Goal: Use online tool/utility: Utilize a website feature to perform a specific function

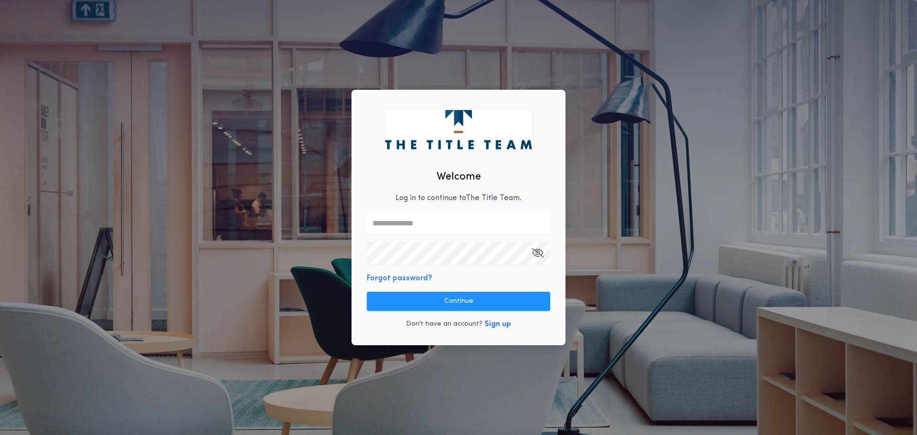
click at [419, 232] on input "text" at bounding box center [458, 222] width 183 height 23
type input "**********"
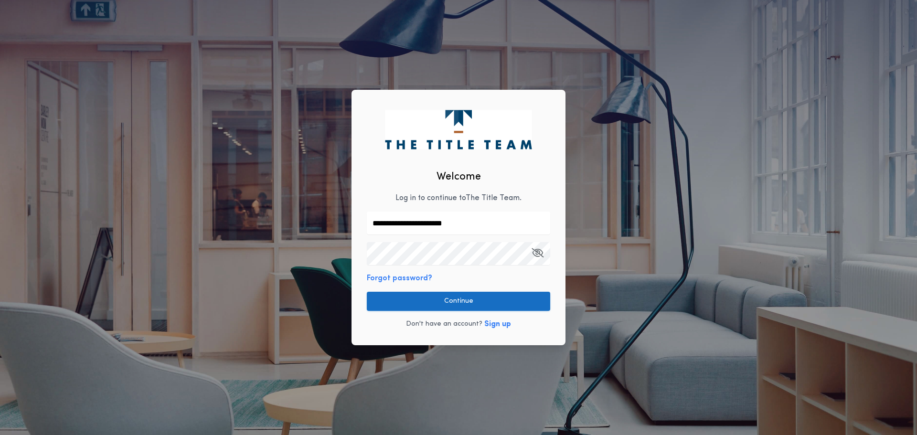
click at [469, 302] on button "Continue" at bounding box center [458, 301] width 183 height 19
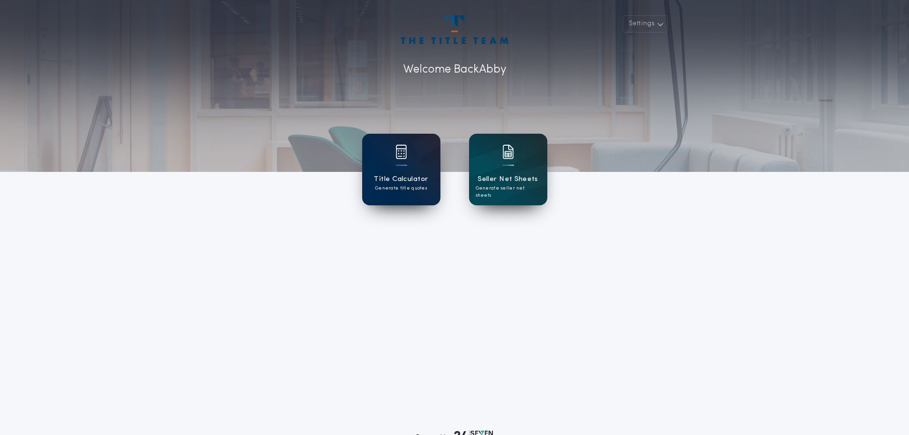
click at [418, 197] on div "Title Calculator Generate title quotes" at bounding box center [401, 170] width 78 height 72
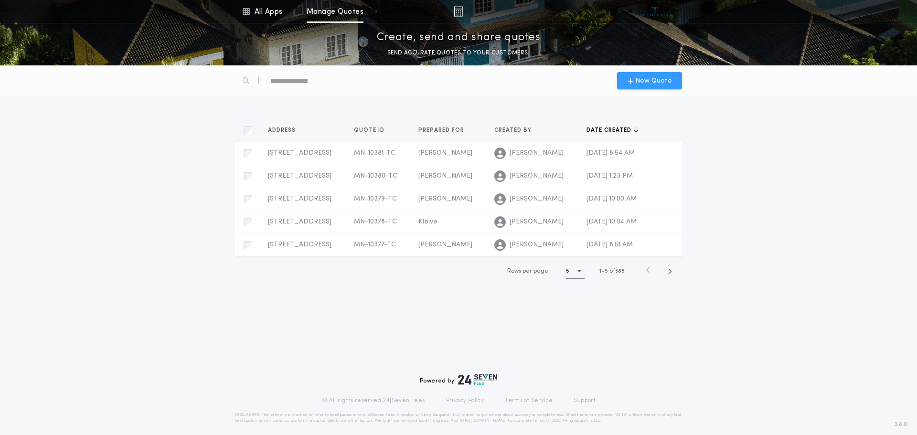
click at [651, 81] on span "New Quote" at bounding box center [653, 81] width 37 height 10
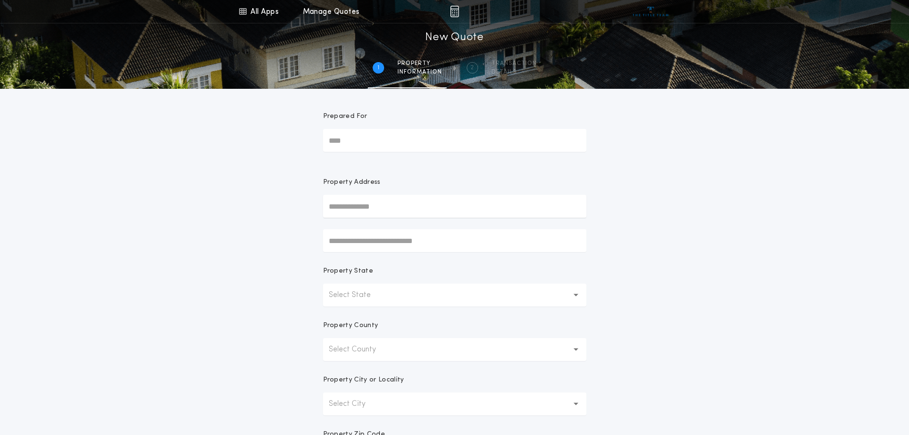
click at [421, 145] on input "Prepared For" at bounding box center [455, 140] width 264 height 23
type input "**********"
click at [386, 211] on input "text" at bounding box center [455, 206] width 264 height 23
click at [637, 244] on div "**********" at bounding box center [454, 273] width 909 height 546
click at [393, 295] on button "Select State" at bounding box center [455, 295] width 264 height 23
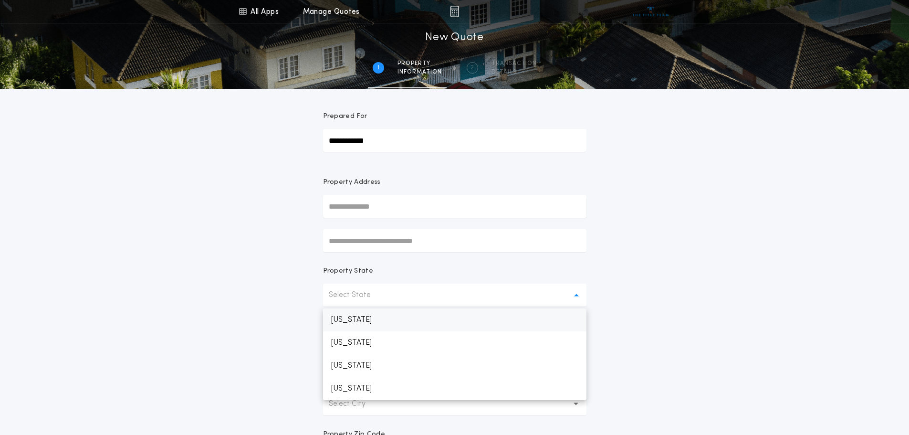
click at [361, 326] on p "[US_STATE]" at bounding box center [455, 319] width 264 height 23
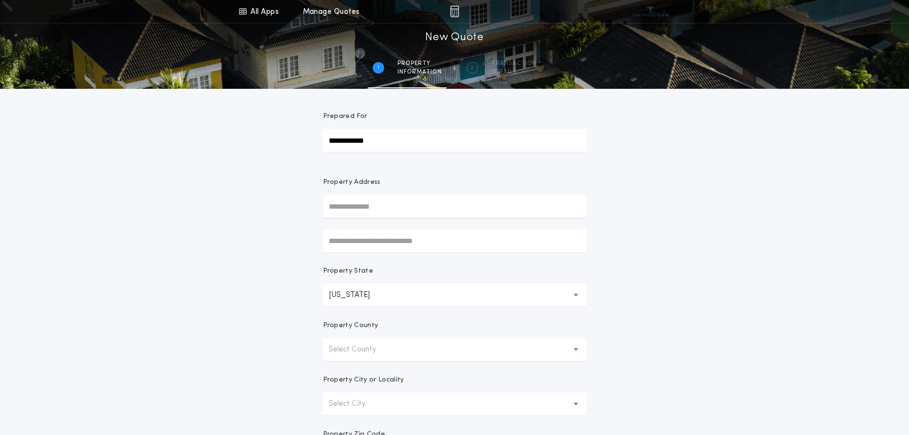
click at [352, 206] on input "text" at bounding box center [455, 206] width 264 height 23
type input "*"
type input "**********"
click at [674, 225] on div "**********" at bounding box center [454, 273] width 909 height 546
click at [405, 341] on button "Select County" at bounding box center [455, 349] width 264 height 23
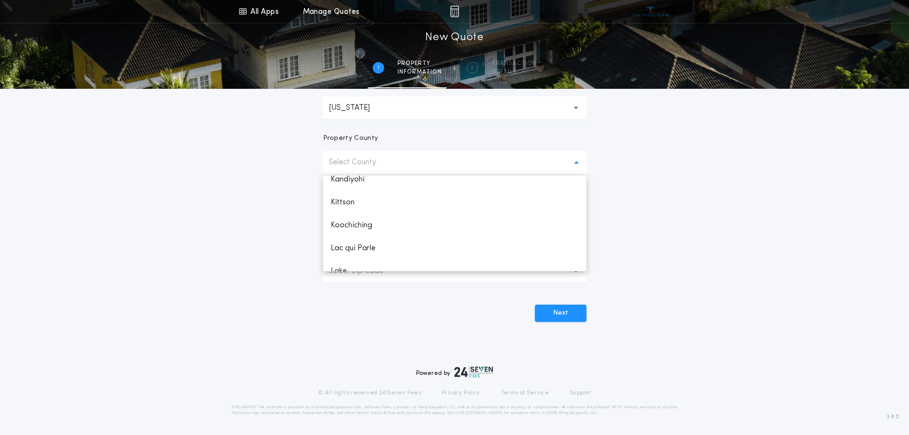
scroll to position [812, 0]
click at [358, 221] on p "Lake" at bounding box center [455, 223] width 264 height 23
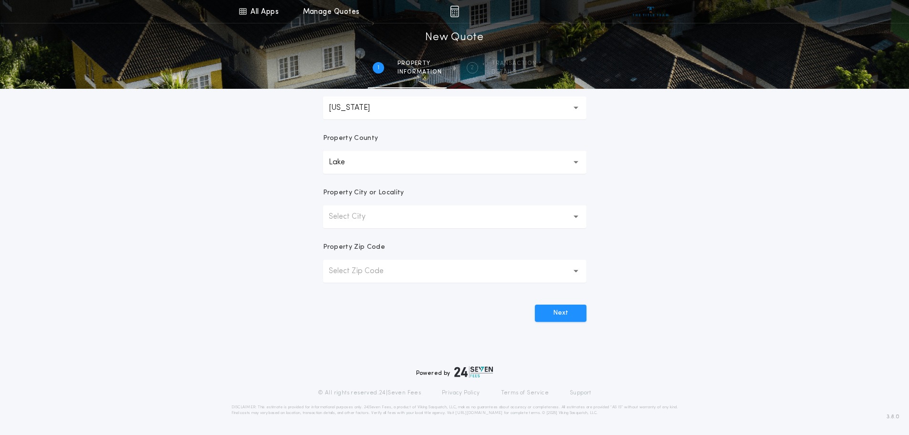
click at [366, 220] on p "Select City" at bounding box center [355, 216] width 52 height 11
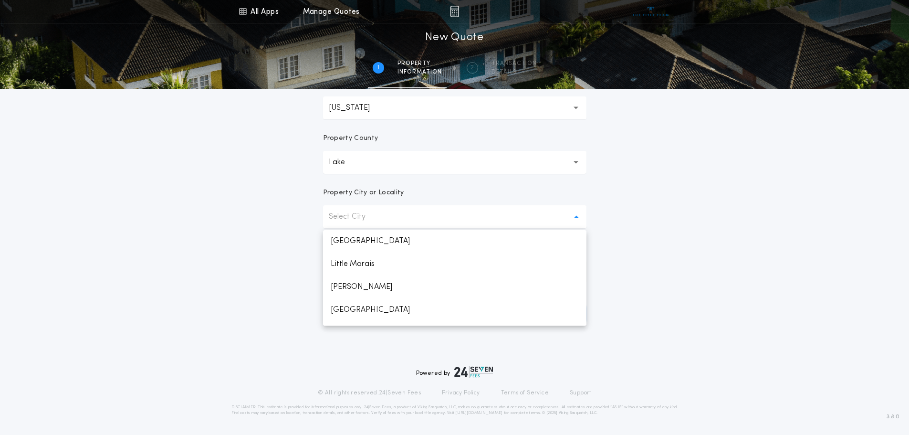
scroll to position [430, 0]
click at [348, 165] on p "Lake" at bounding box center [345, 162] width 32 height 11
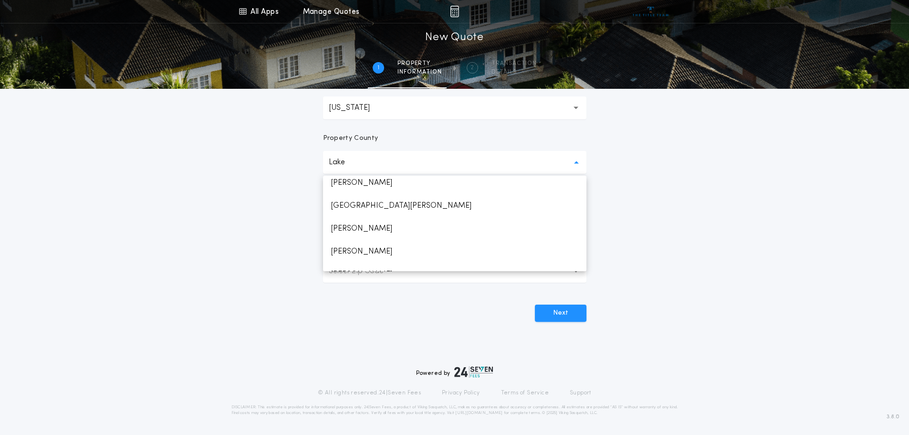
scroll to position [1634, 0]
click at [357, 180] on p "[GEOGRAPHIC_DATA][PERSON_NAME]" at bounding box center [455, 179] width 264 height 23
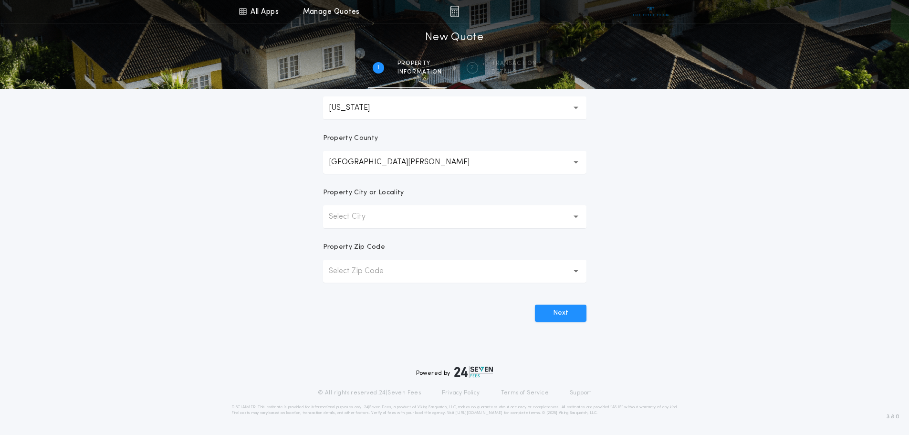
click at [368, 218] on p "Select City" at bounding box center [355, 216] width 52 height 11
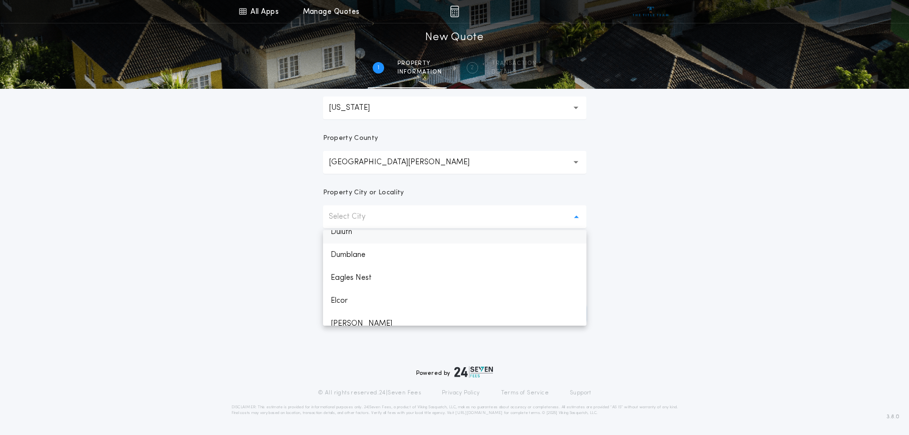
click at [348, 233] on p "Duluth" at bounding box center [455, 232] width 264 height 23
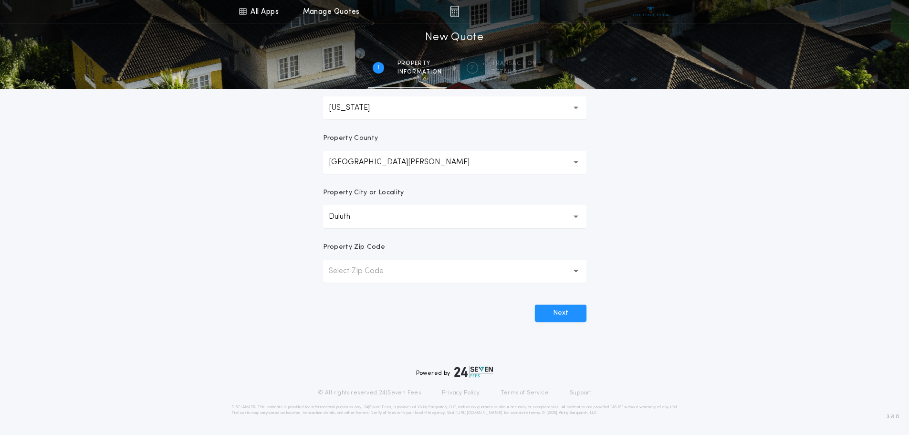
click at [388, 273] on p "Select Zip Code" at bounding box center [364, 270] width 70 height 11
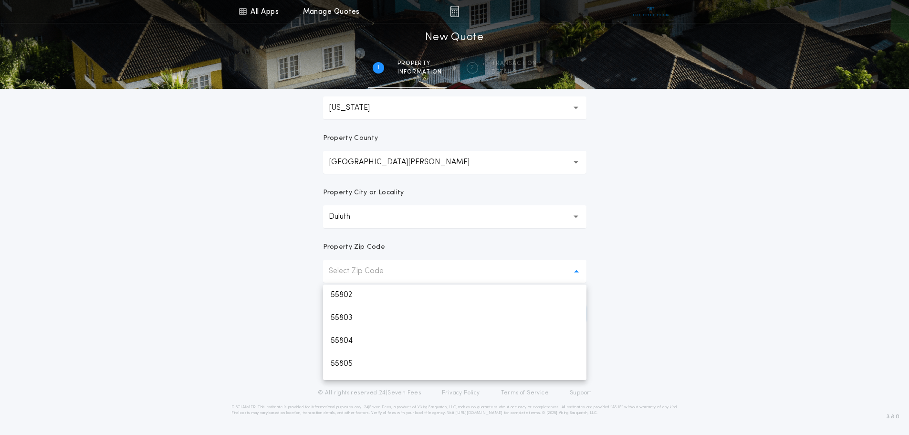
scroll to position [0, 0]
click at [352, 342] on p "55804" at bounding box center [455, 341] width 264 height 23
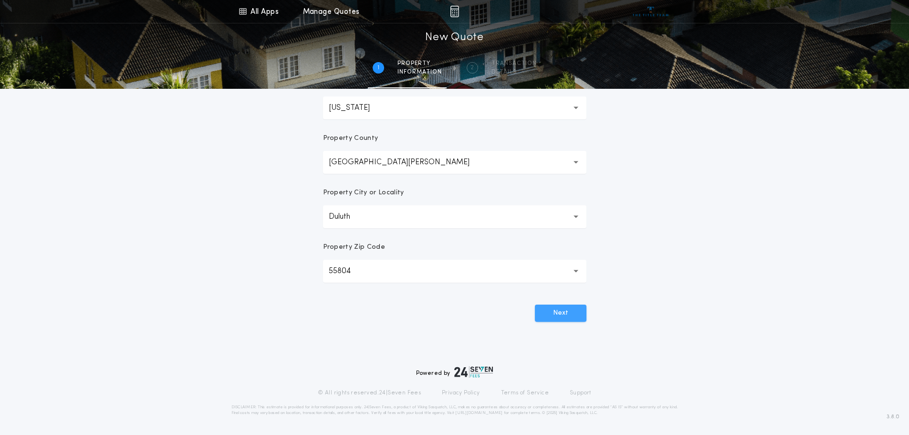
click at [570, 313] on button "Next" at bounding box center [561, 313] width 52 height 17
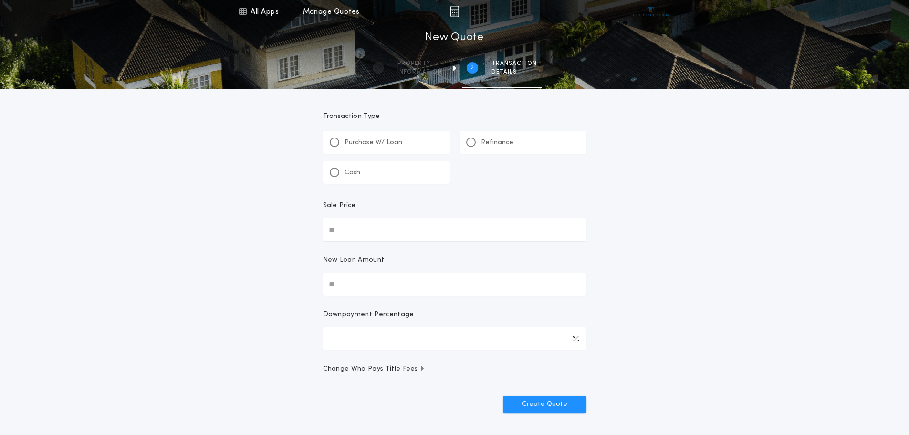
click at [335, 174] on div at bounding box center [334, 172] width 5 height 5
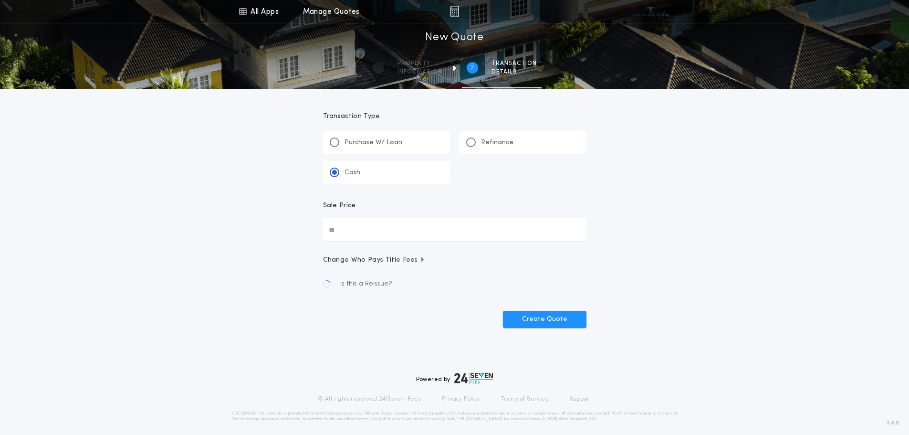
click at [379, 232] on input "Sale Price" at bounding box center [455, 229] width 264 height 23
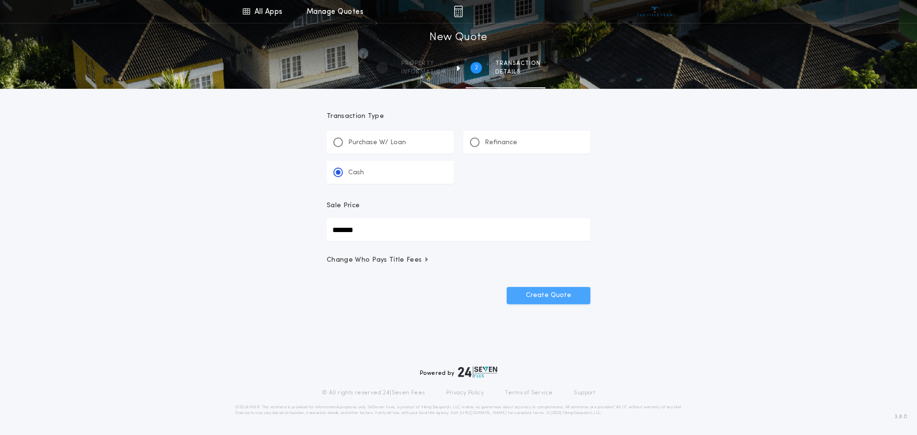
type input "*******"
click at [547, 289] on button "Create Quote" at bounding box center [548, 295] width 84 height 17
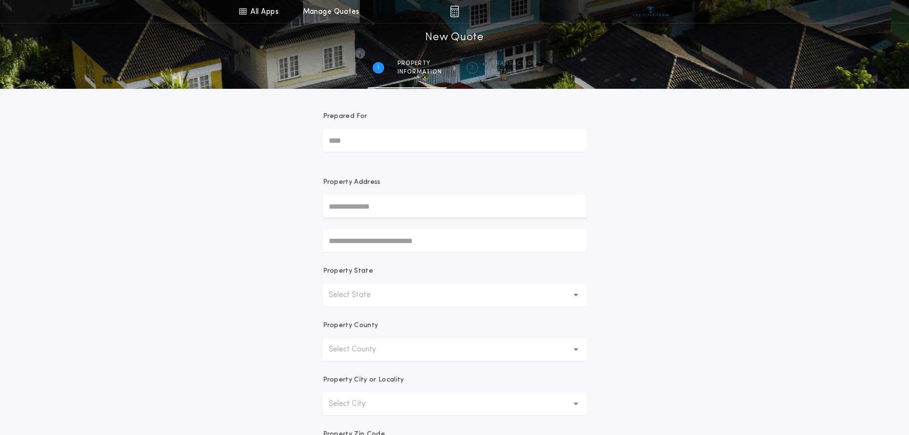
click at [320, 7] on link "Manage Quotes" at bounding box center [331, 11] width 57 height 23
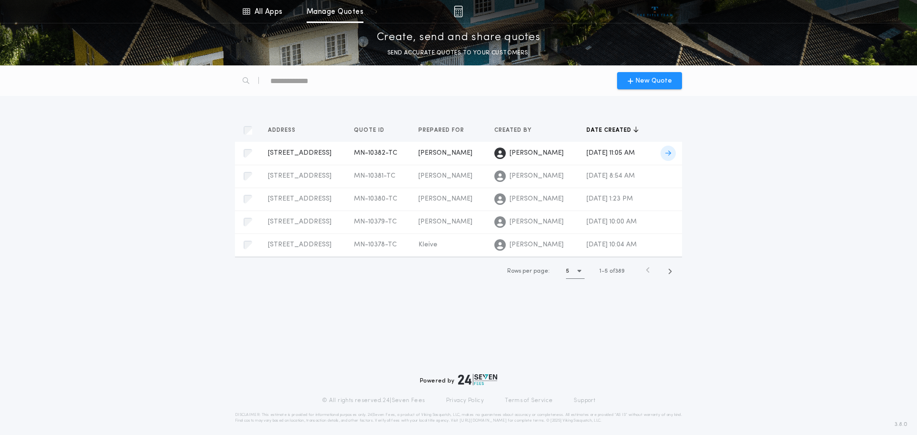
click at [362, 157] on span "MN-10382-TC" at bounding box center [375, 152] width 43 height 7
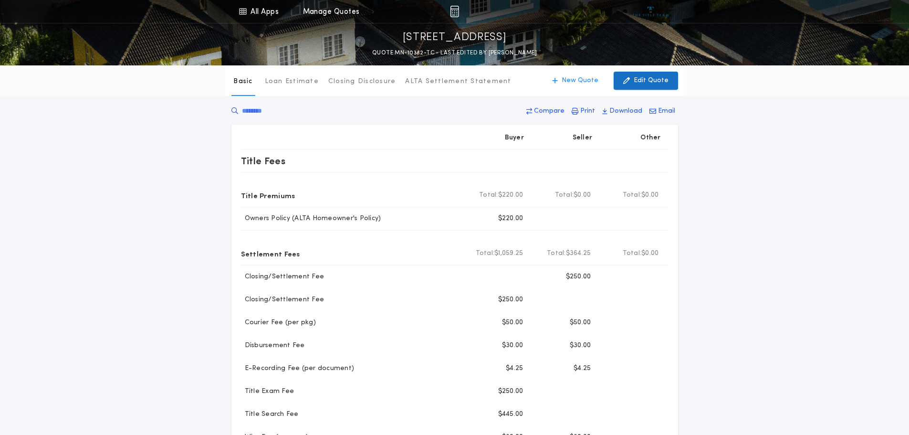
click at [627, 83] on icon "button" at bounding box center [626, 80] width 7 height 11
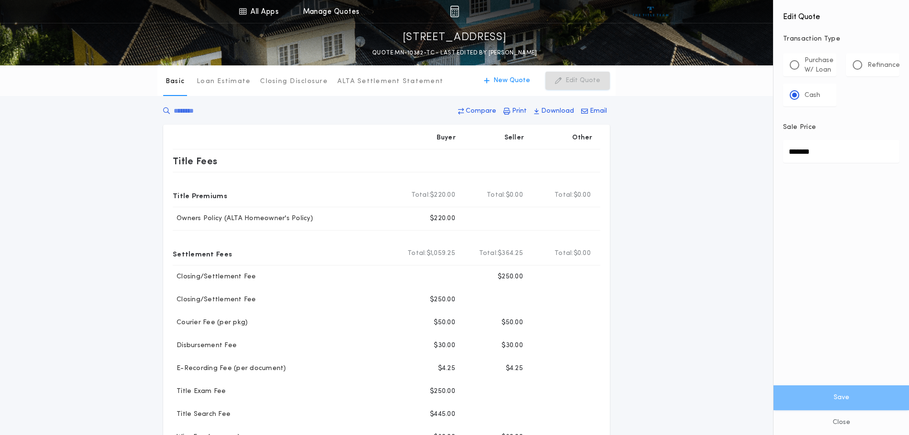
click at [645, 195] on div "Basic Loan Estimate Closing Disclosure ALTA Settlement Statement Basic New Quot…" at bounding box center [454, 367] width 909 height 605
